Goal: Transaction & Acquisition: Purchase product/service

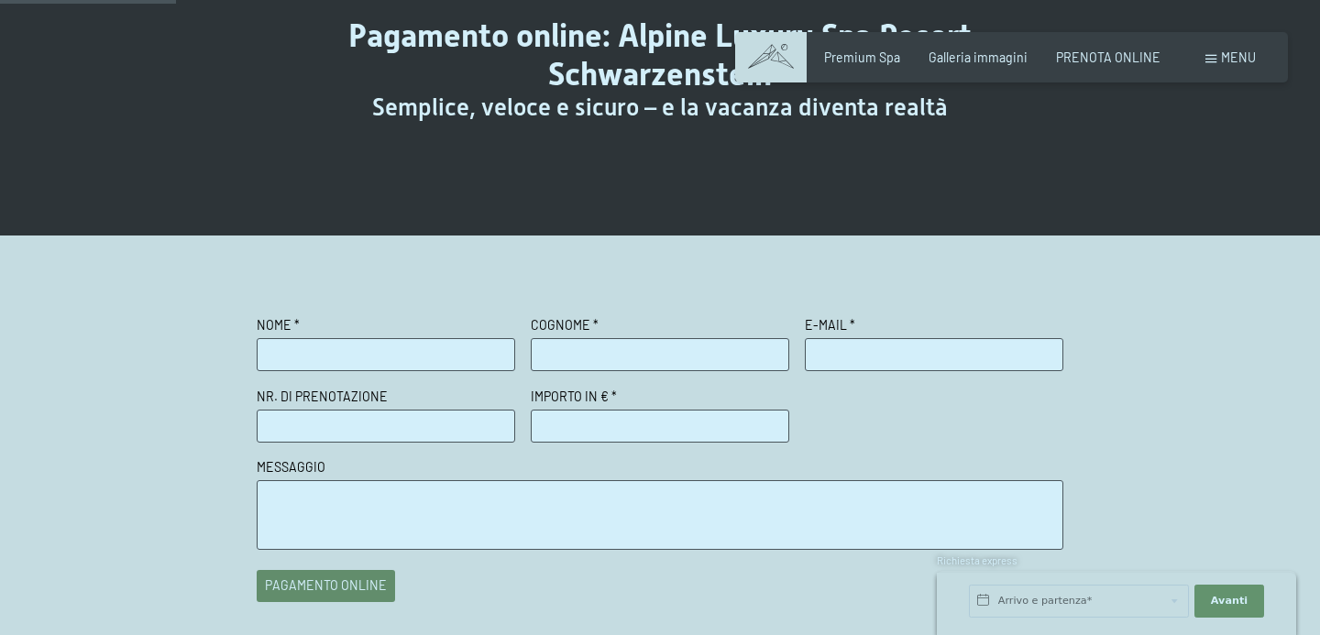
click at [327, 354] on input "text" at bounding box center [386, 354] width 259 height 33
type input "andrea"
type input "balsamo"
type input "andreabalsamo@inwind.it"
click at [363, 419] on input "text" at bounding box center [386, 426] width 259 height 33
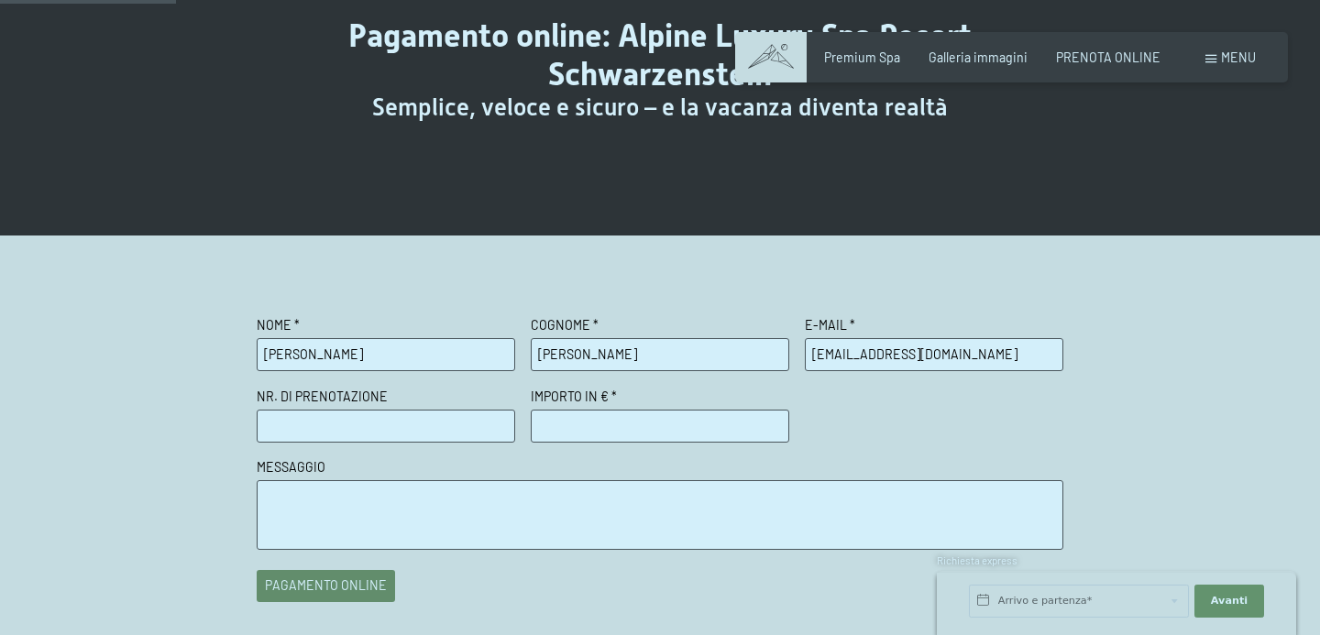
paste input "R70378"
type input "R70378"
click at [561, 418] on input "number" at bounding box center [660, 426] width 259 height 33
type input "1000"
click at [462, 498] on textarea at bounding box center [660, 514] width 807 height 69
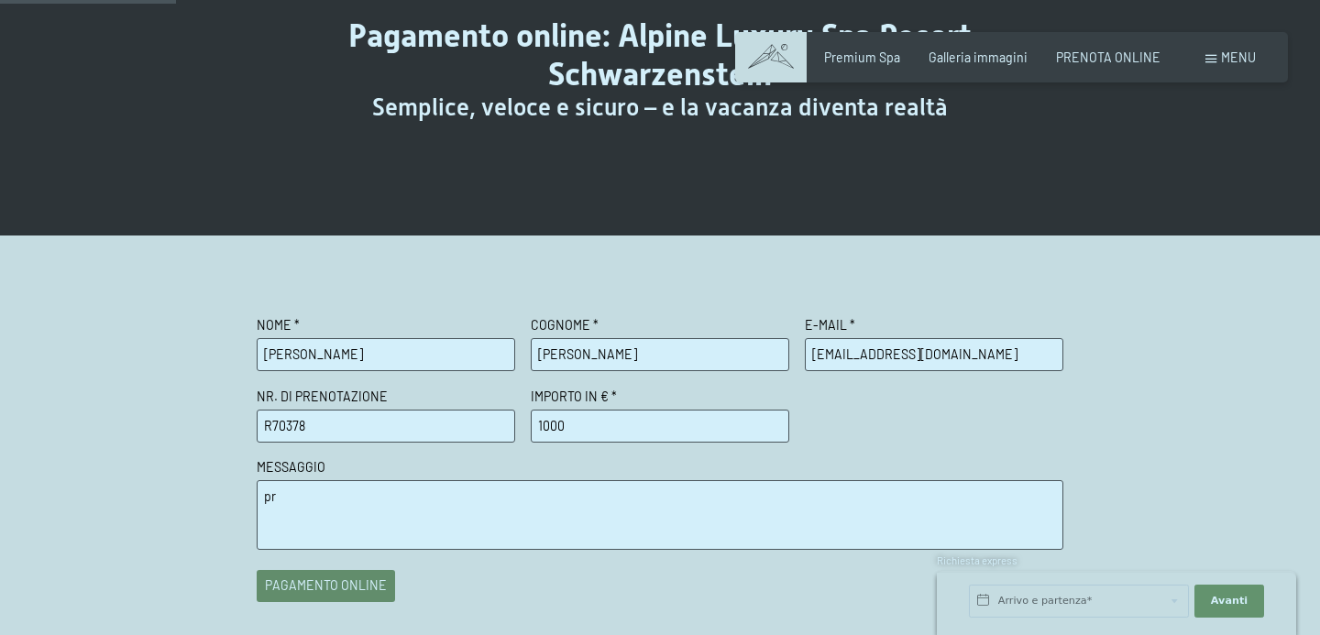
type textarea "p"
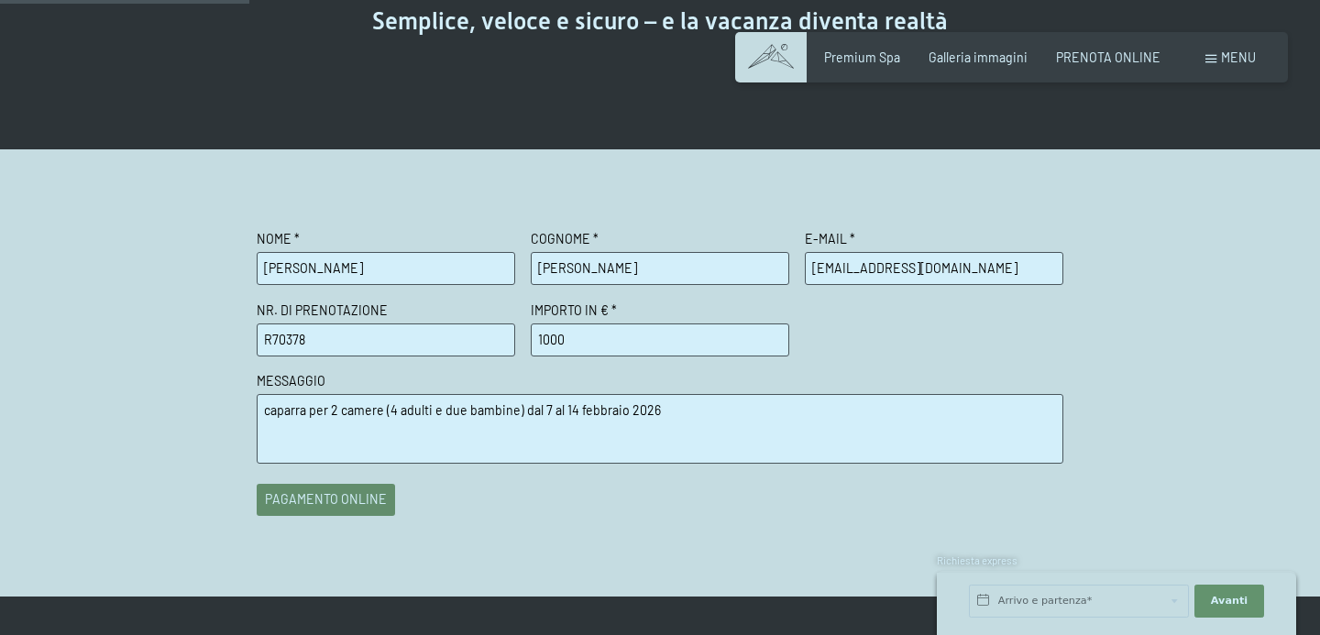
scroll to position [322, 0]
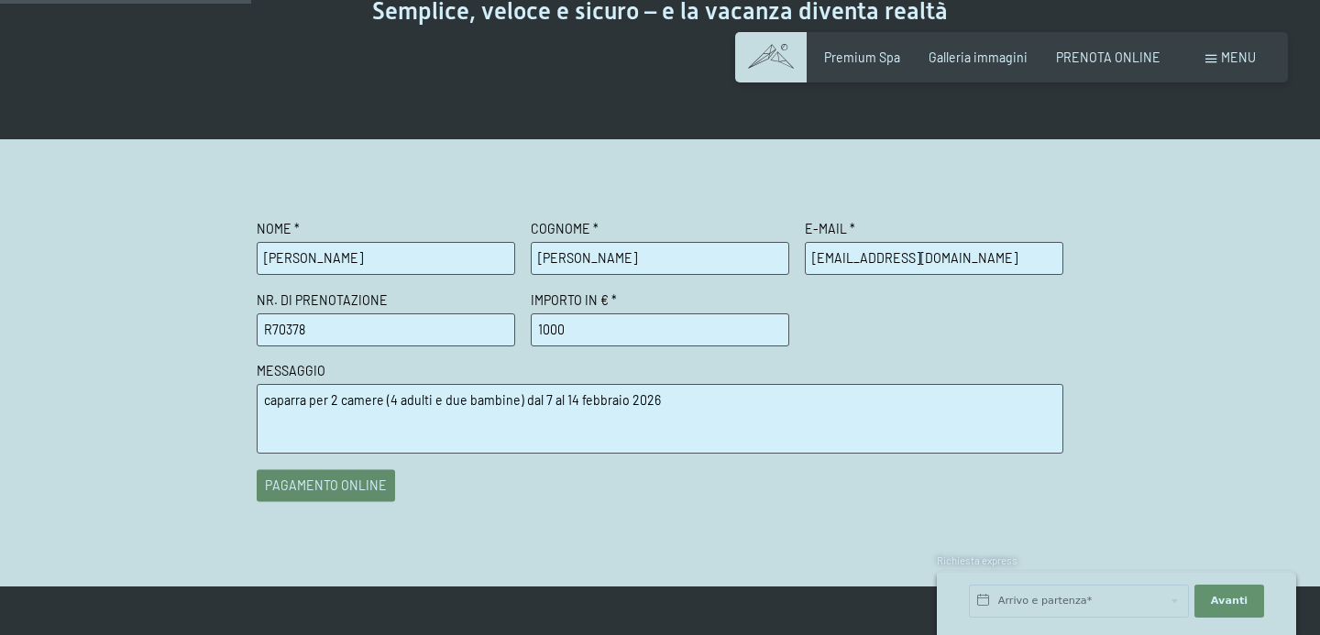
type textarea "caparra per 2 camere (4 adulti e due bambine) dal 7 al 14 febbraio 2026"
click at [306, 497] on button "pagamento online" at bounding box center [326, 485] width 138 height 32
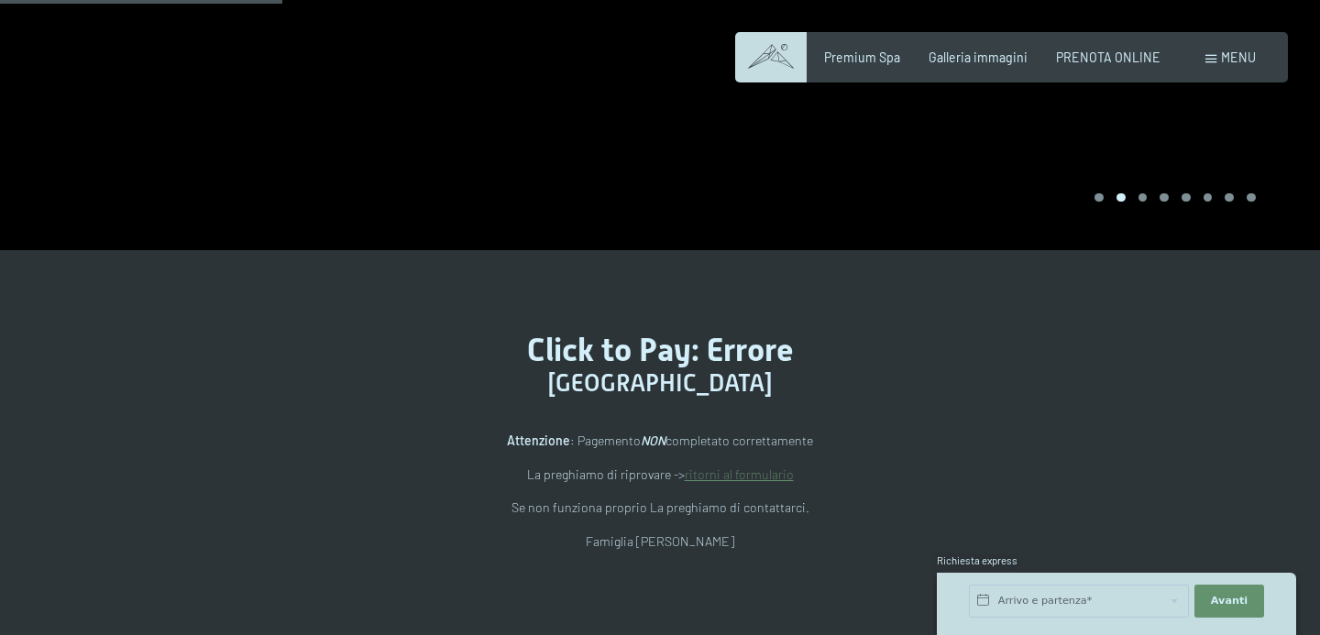
scroll to position [365, 0]
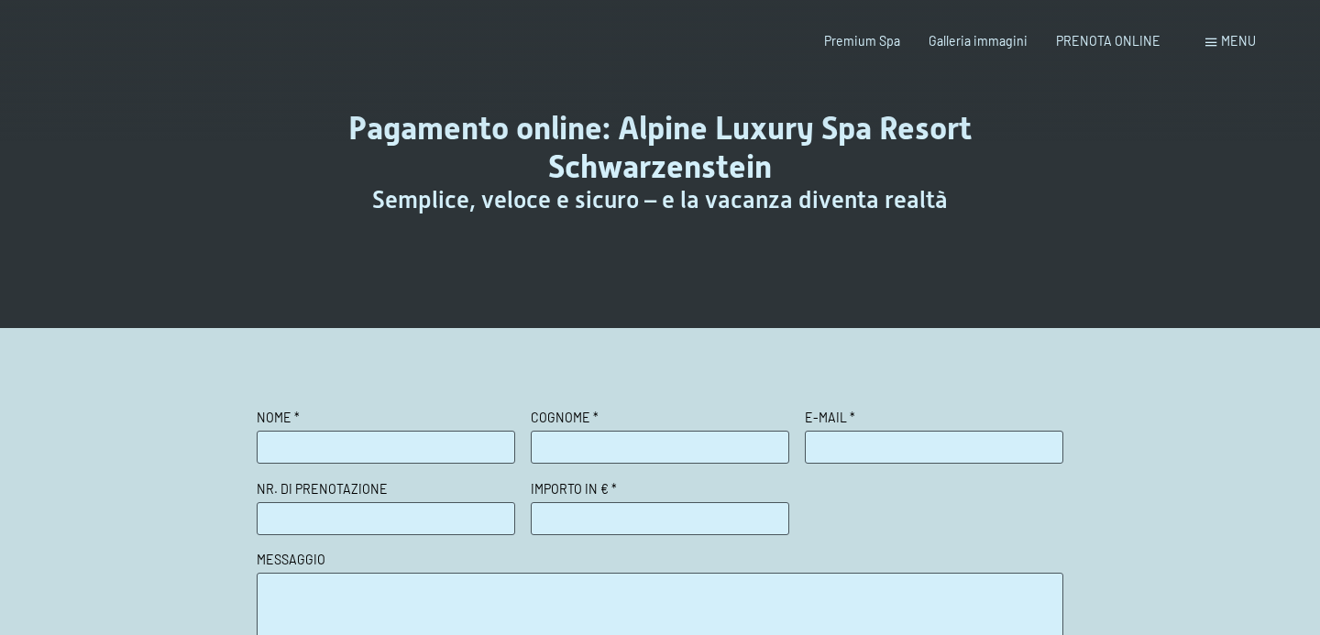
scroll to position [213, 0]
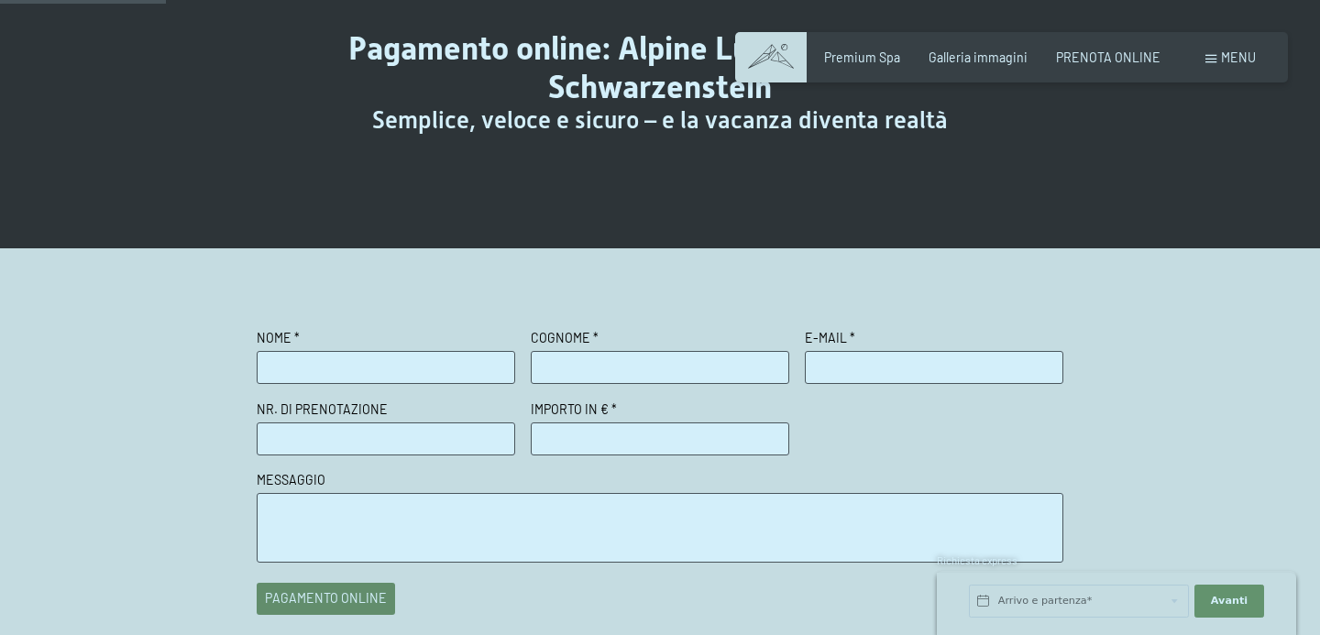
click at [391, 374] on input "text" at bounding box center [386, 367] width 259 height 33
type input "andrea"
type input "balsamo"
type input "andreabalsamo@inwind.it"
click at [383, 435] on input "text" at bounding box center [386, 439] width 259 height 33
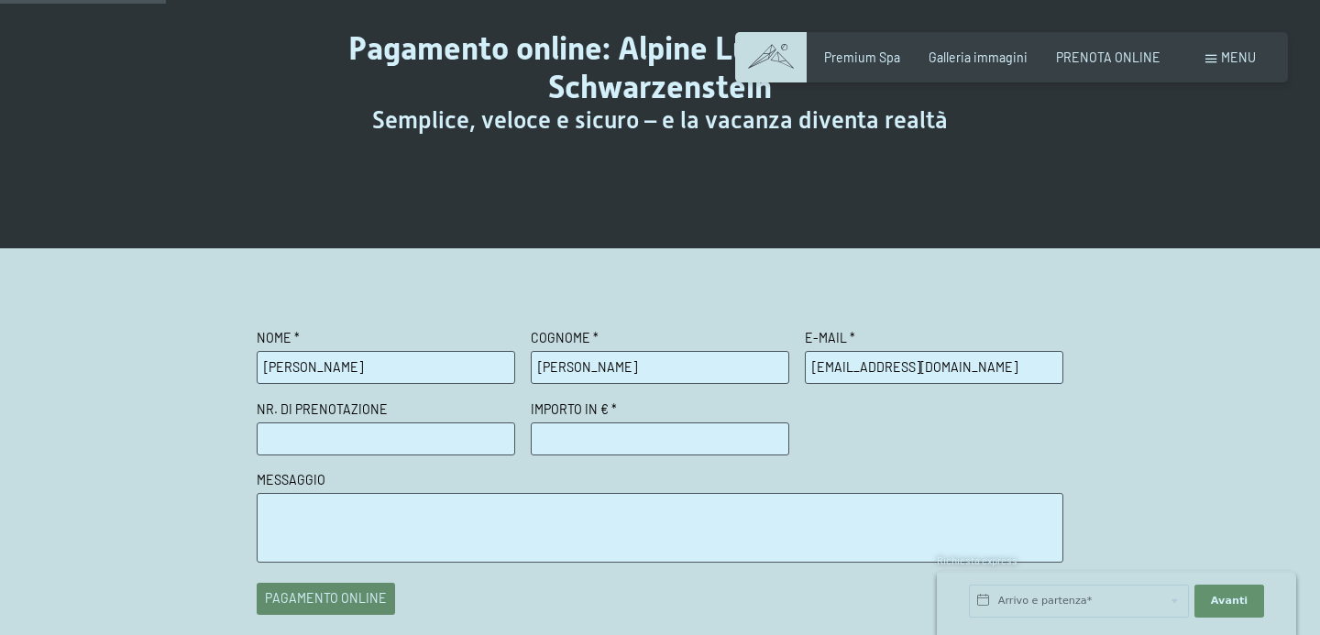
type input "R70378"
click at [560, 448] on input "number" at bounding box center [660, 439] width 259 height 33
type input "1000"
click at [460, 512] on textarea at bounding box center [660, 527] width 807 height 69
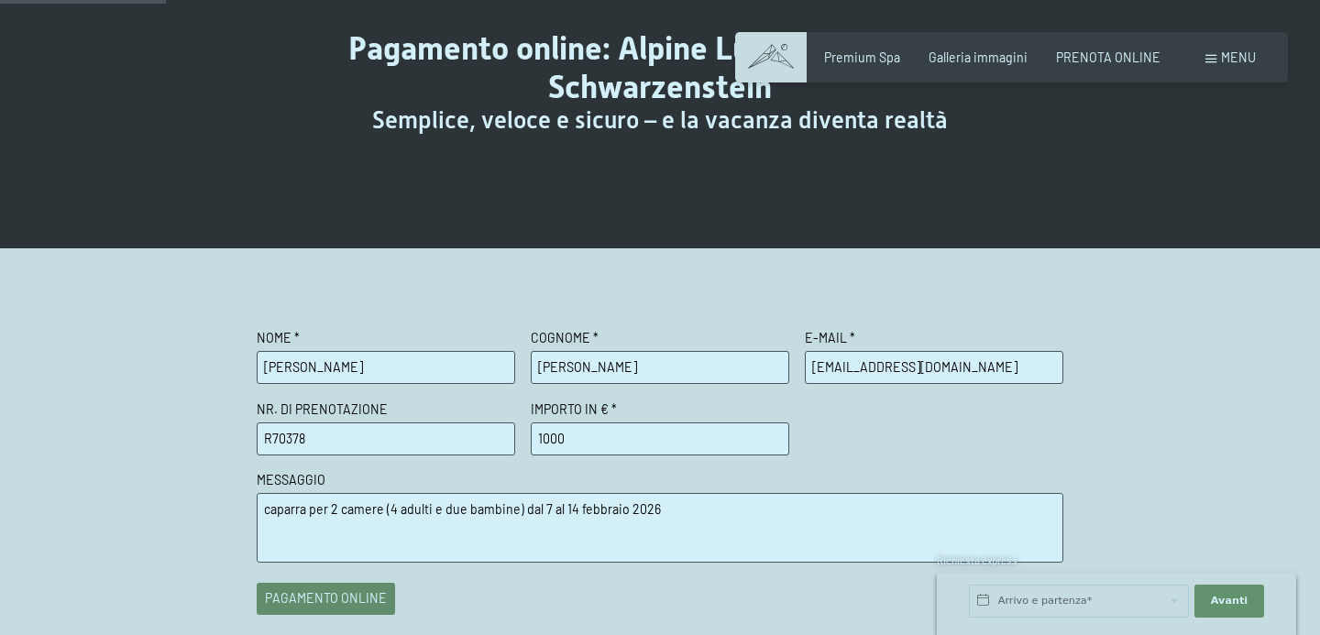
click at [431, 510] on textarea "caparra per 2 camere (4 adulti e due bambine) dal 7 al 14 febbraio 2026" at bounding box center [660, 527] width 807 height 69
type textarea "caparra per 2 camere (4 adulti e due bambine) dal 7 al 14 febbraio 2026"
click at [356, 591] on button "pagamento online" at bounding box center [326, 594] width 138 height 32
